Goal: Register for event/course

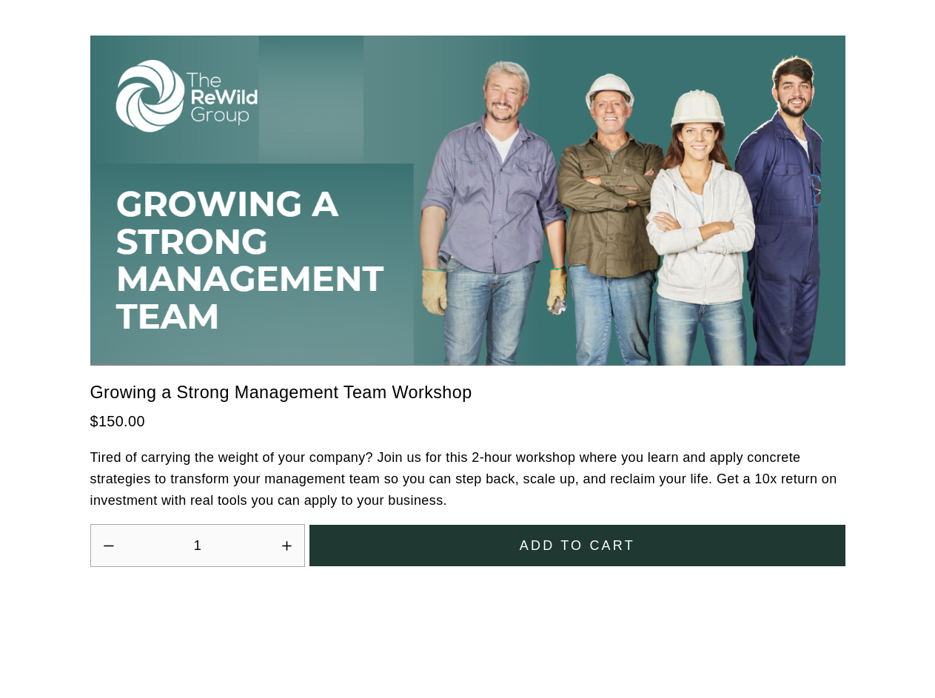
scroll to position [4096, 0]
